Goal: Navigation & Orientation: Find specific page/section

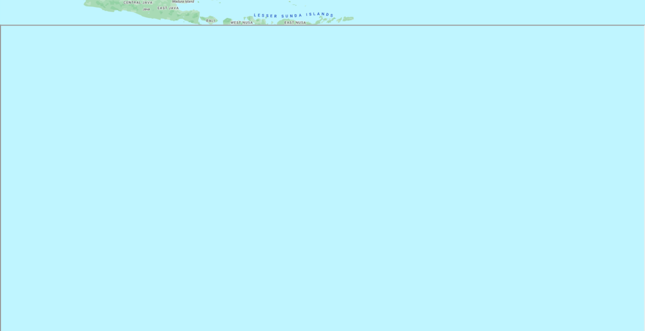
scroll to position [816, 0]
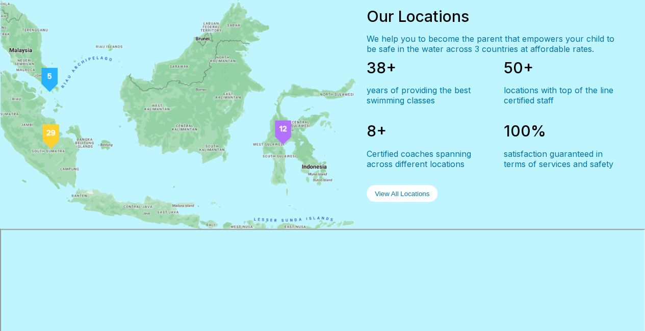
click at [393, 202] on button "View All Locations" at bounding box center [402, 193] width 71 height 17
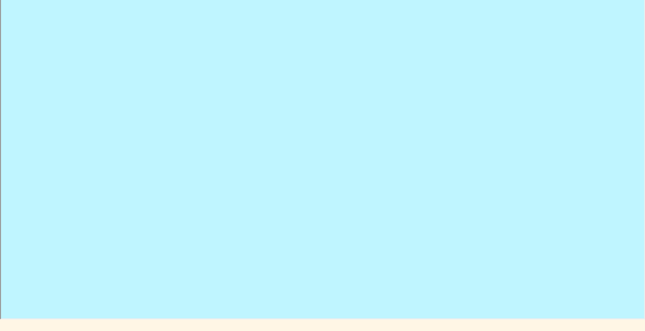
scroll to position [153, 0]
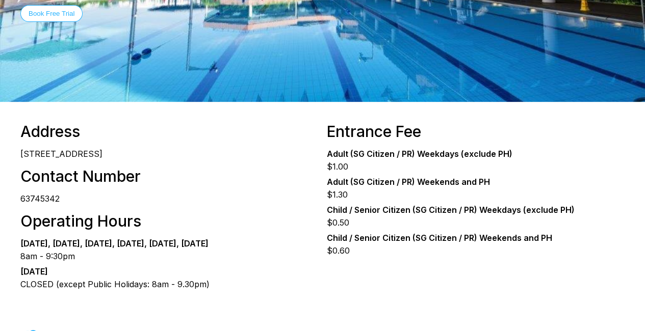
scroll to position [153, 0]
